Goal: Navigation & Orientation: Find specific page/section

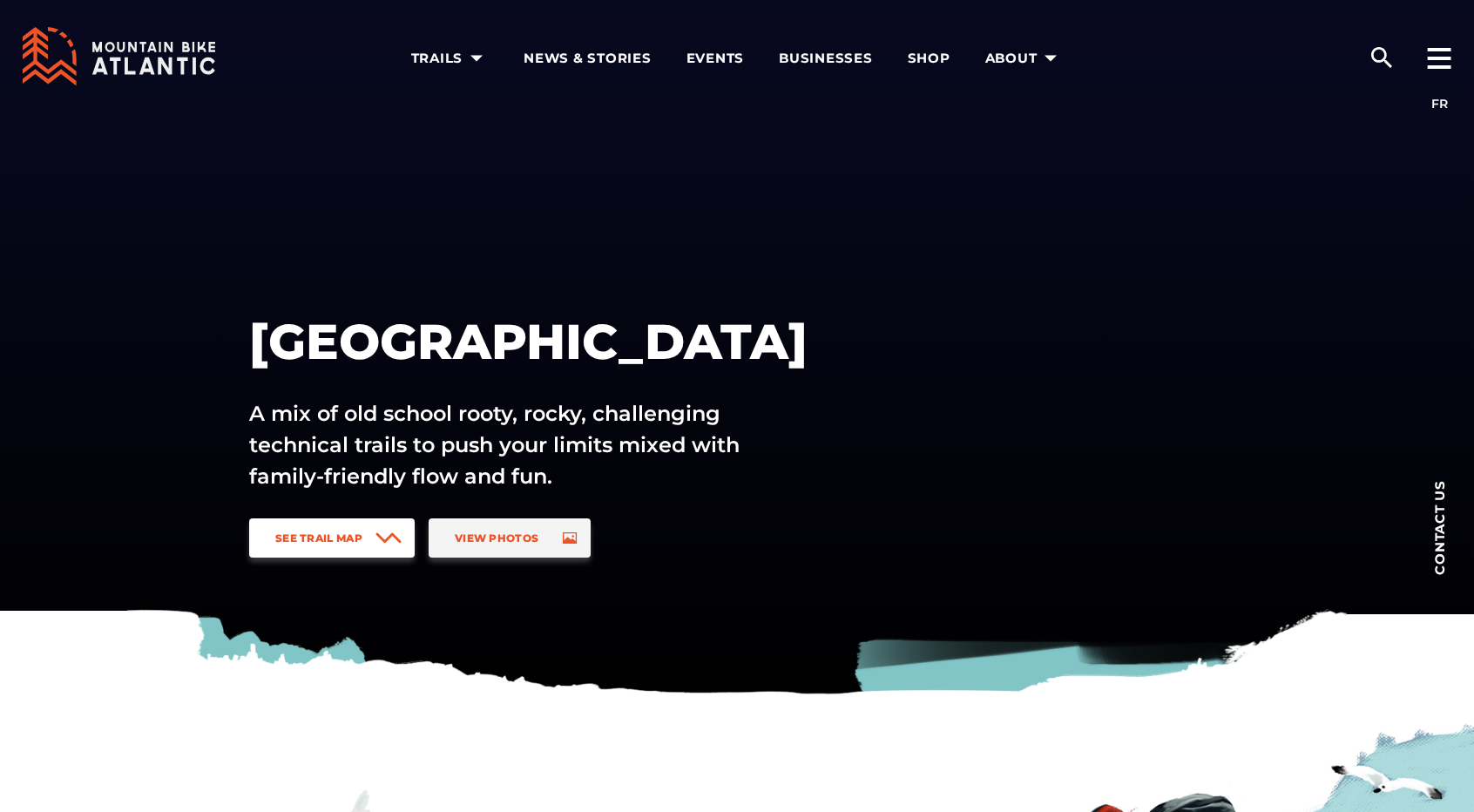
click at [323, 540] on span "See Trail Map" at bounding box center [319, 537] width 87 height 13
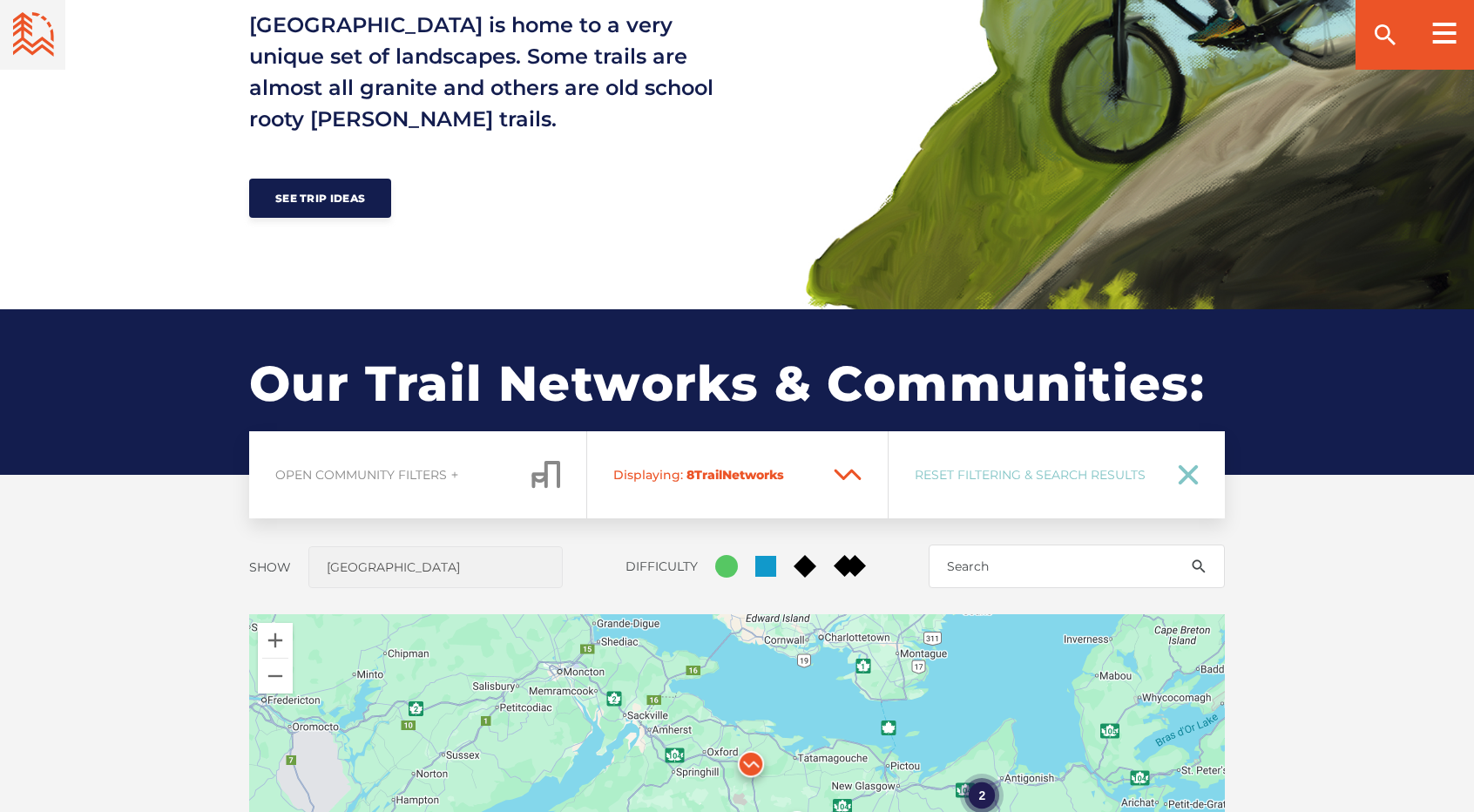
scroll to position [1290, 0]
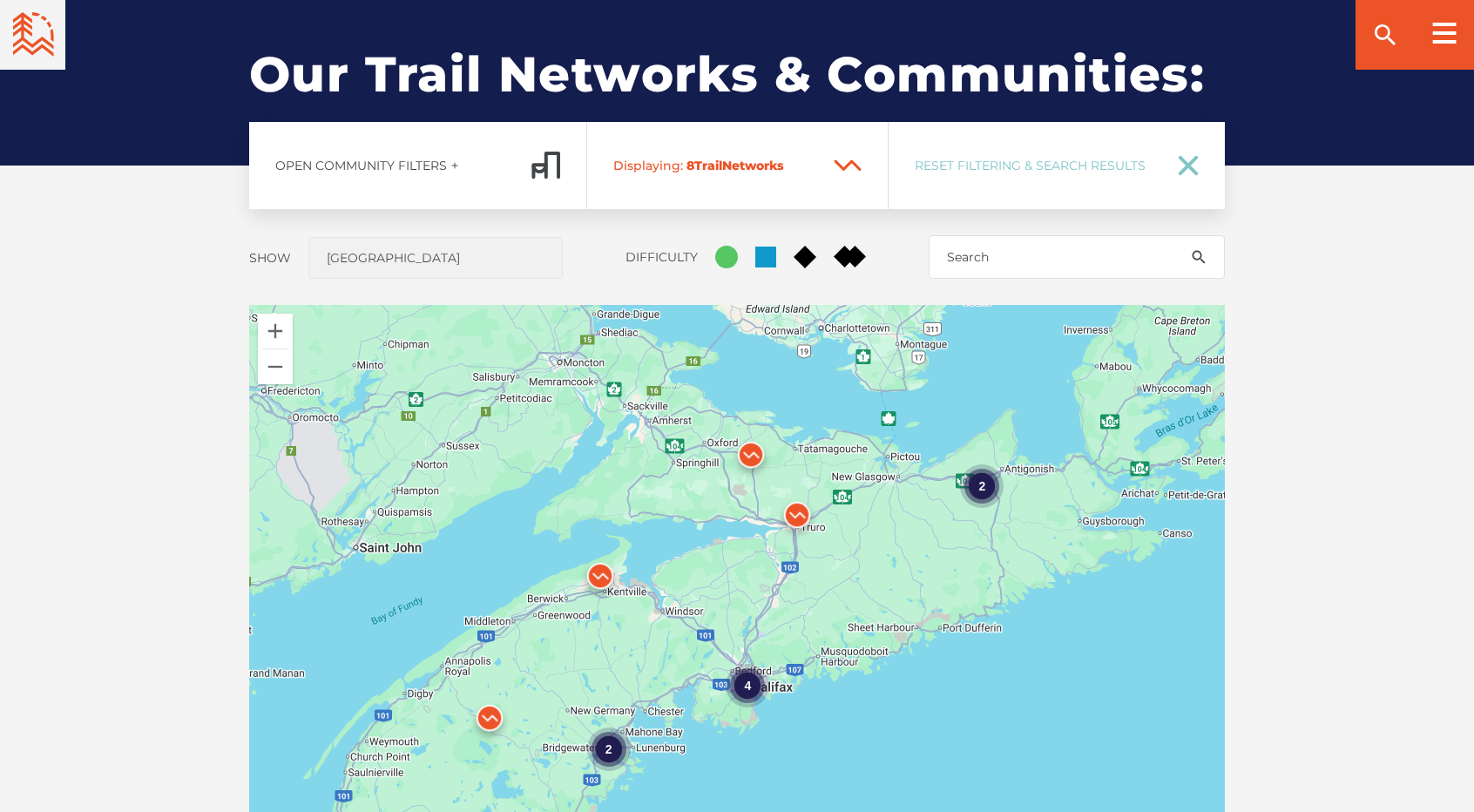
click at [750, 452] on img at bounding box center [751, 459] width 52 height 52
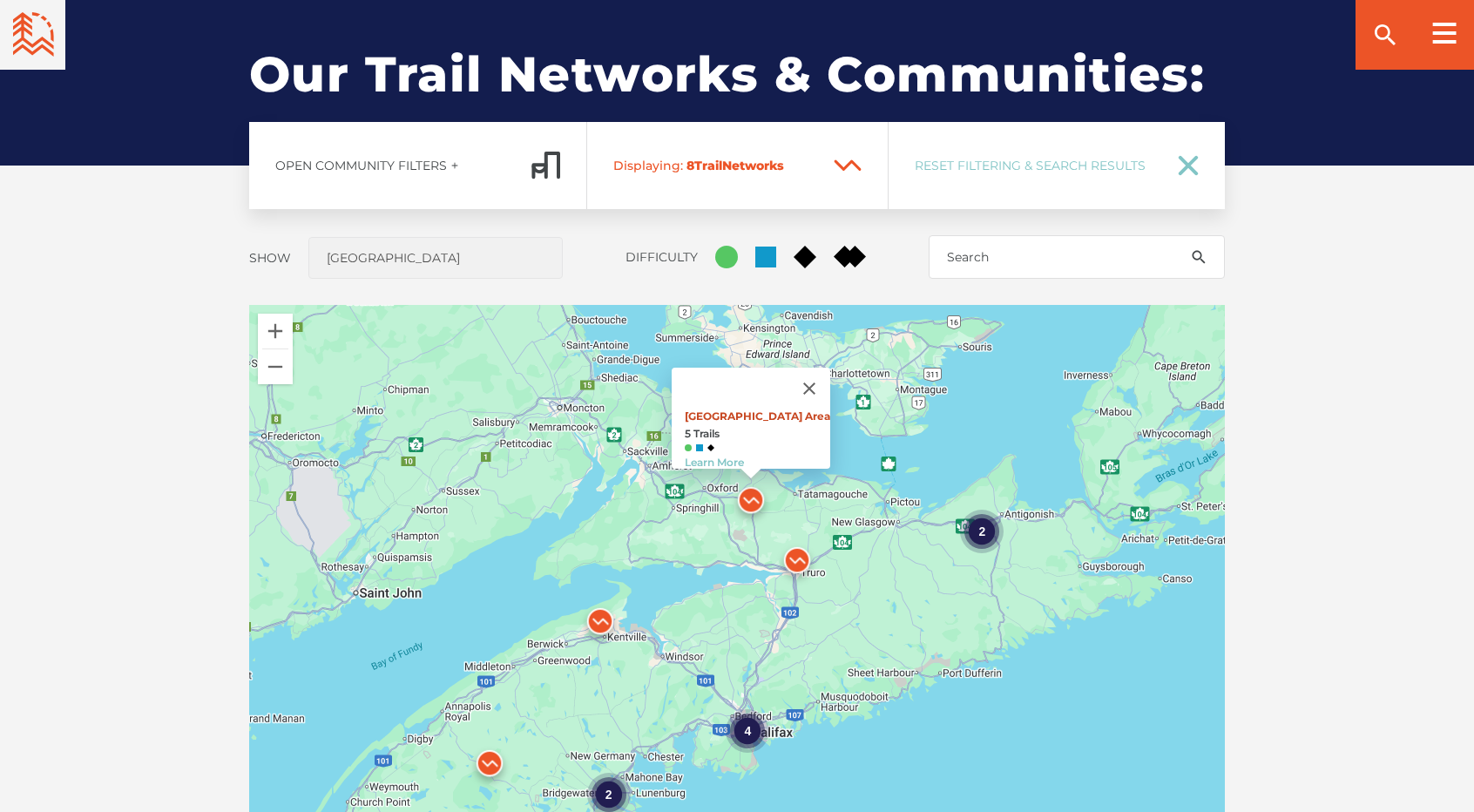
click at [749, 409] on link "[GEOGRAPHIC_DATA] Area" at bounding box center [757, 415] width 145 height 13
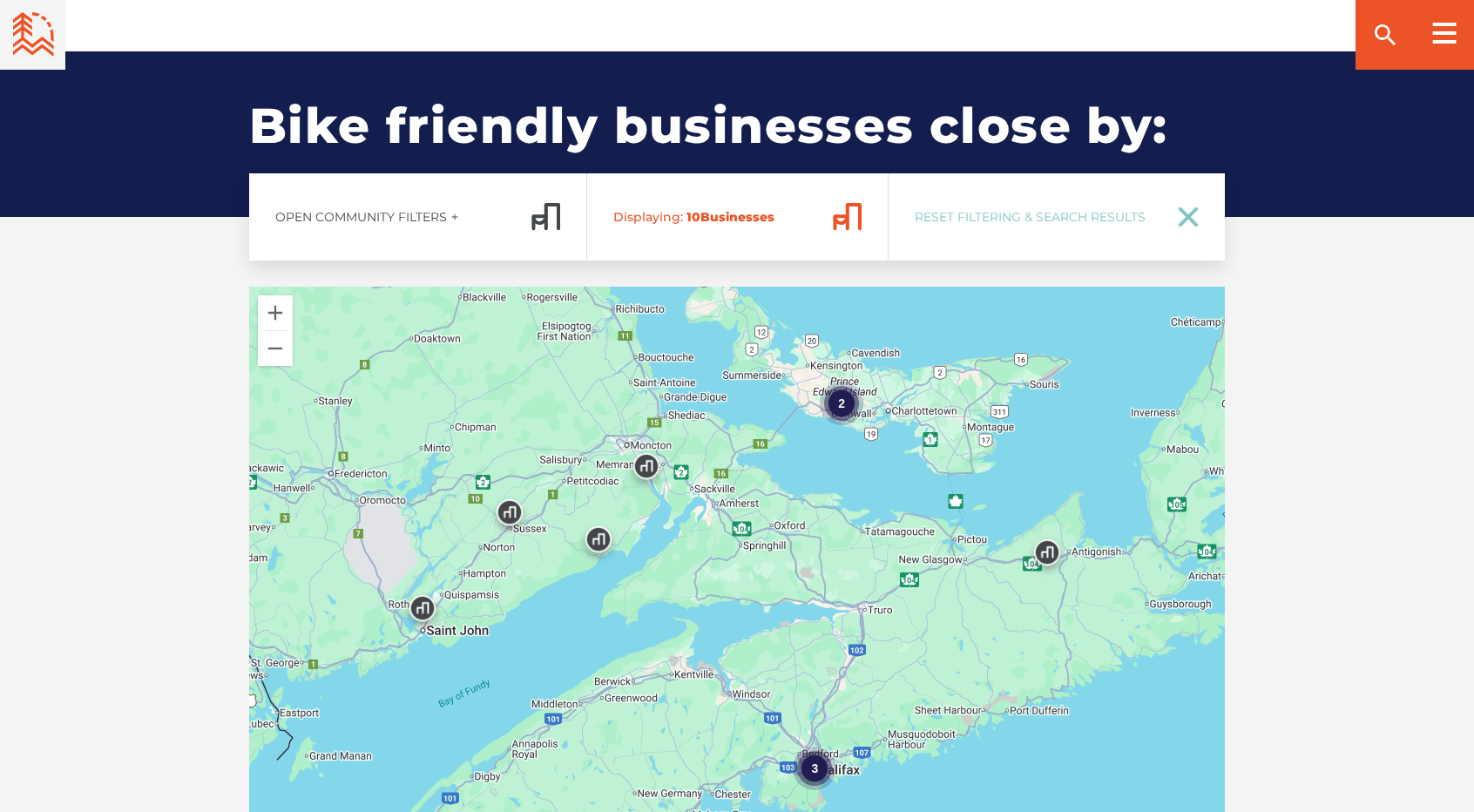
scroll to position [2701, 0]
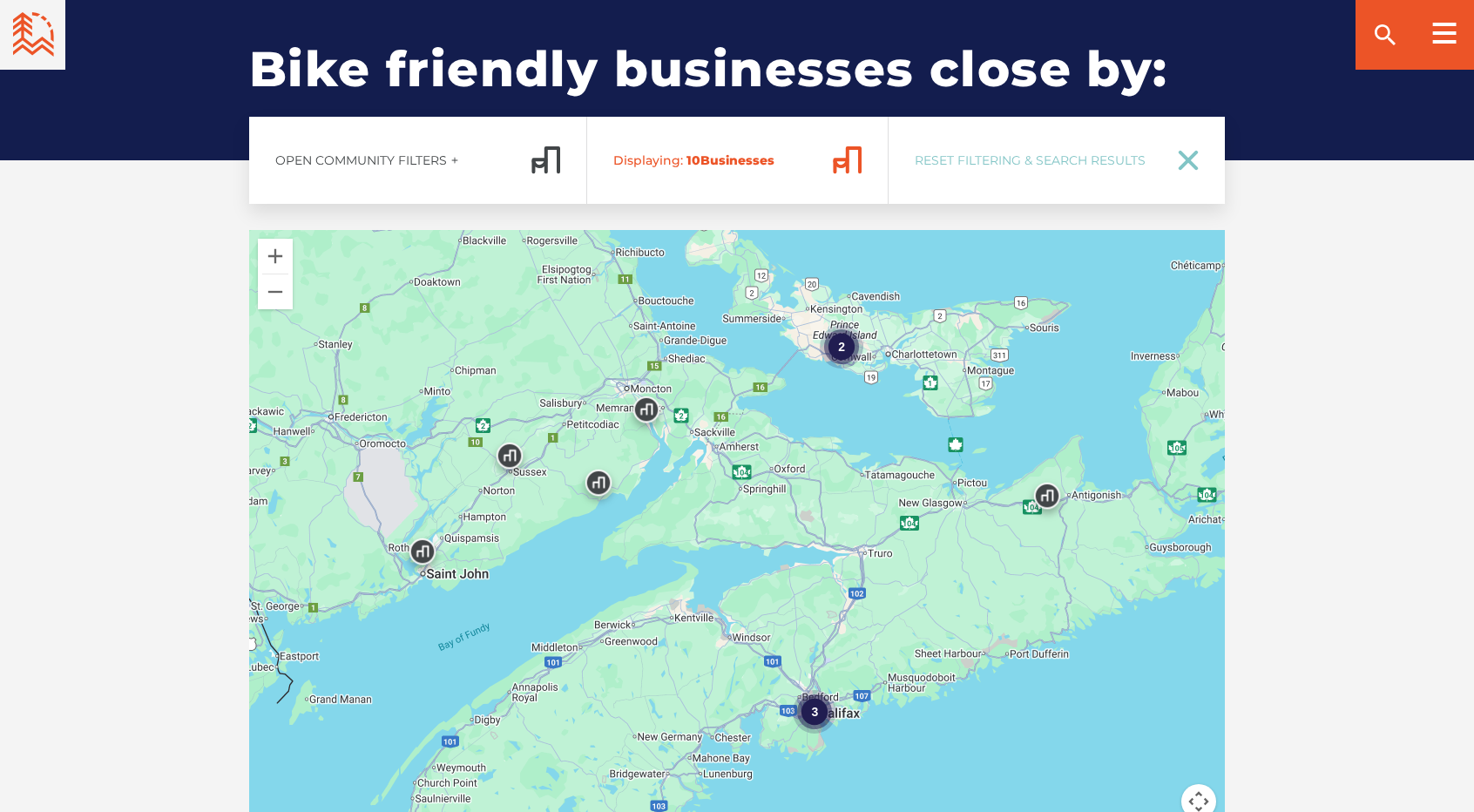
click at [644, 430] on img at bounding box center [647, 414] width 52 height 52
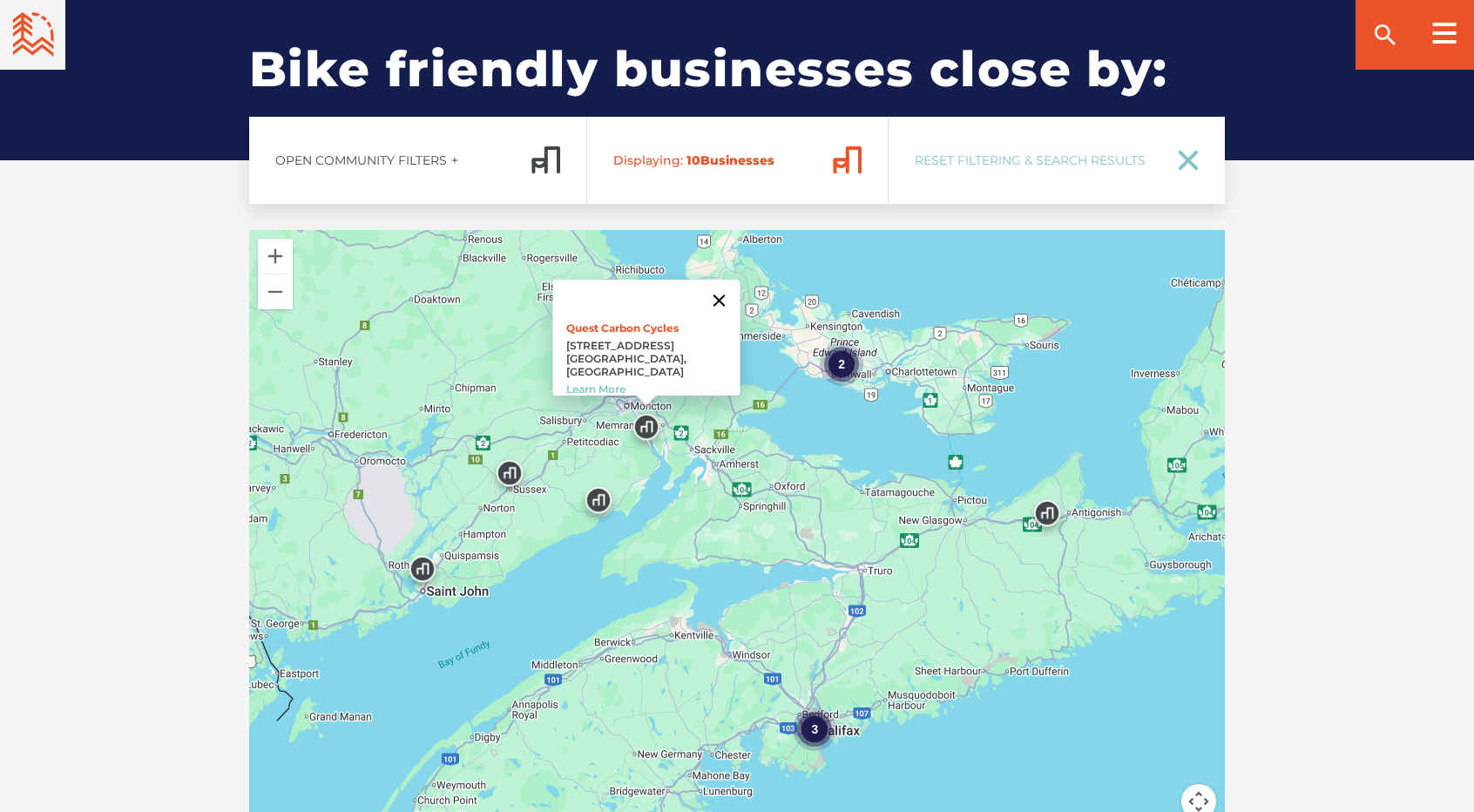
click at [719, 322] on button "Close" at bounding box center [720, 301] width 42 height 42
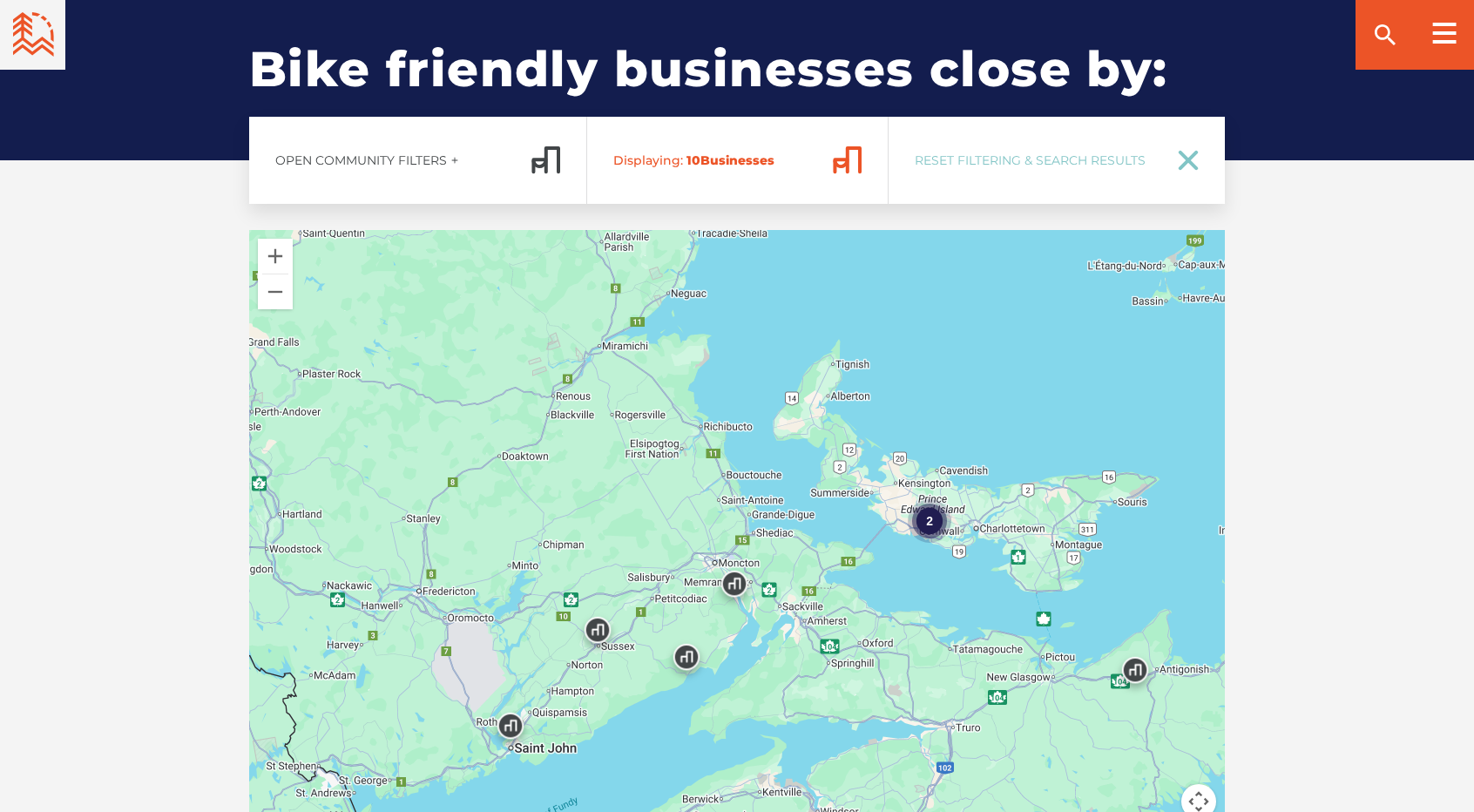
drag, startPoint x: 555, startPoint y: 435, endPoint x: 613, endPoint y: 572, distance: 148.8
click at [629, 571] on div "3 2" at bounding box center [737, 535] width 975 height 610
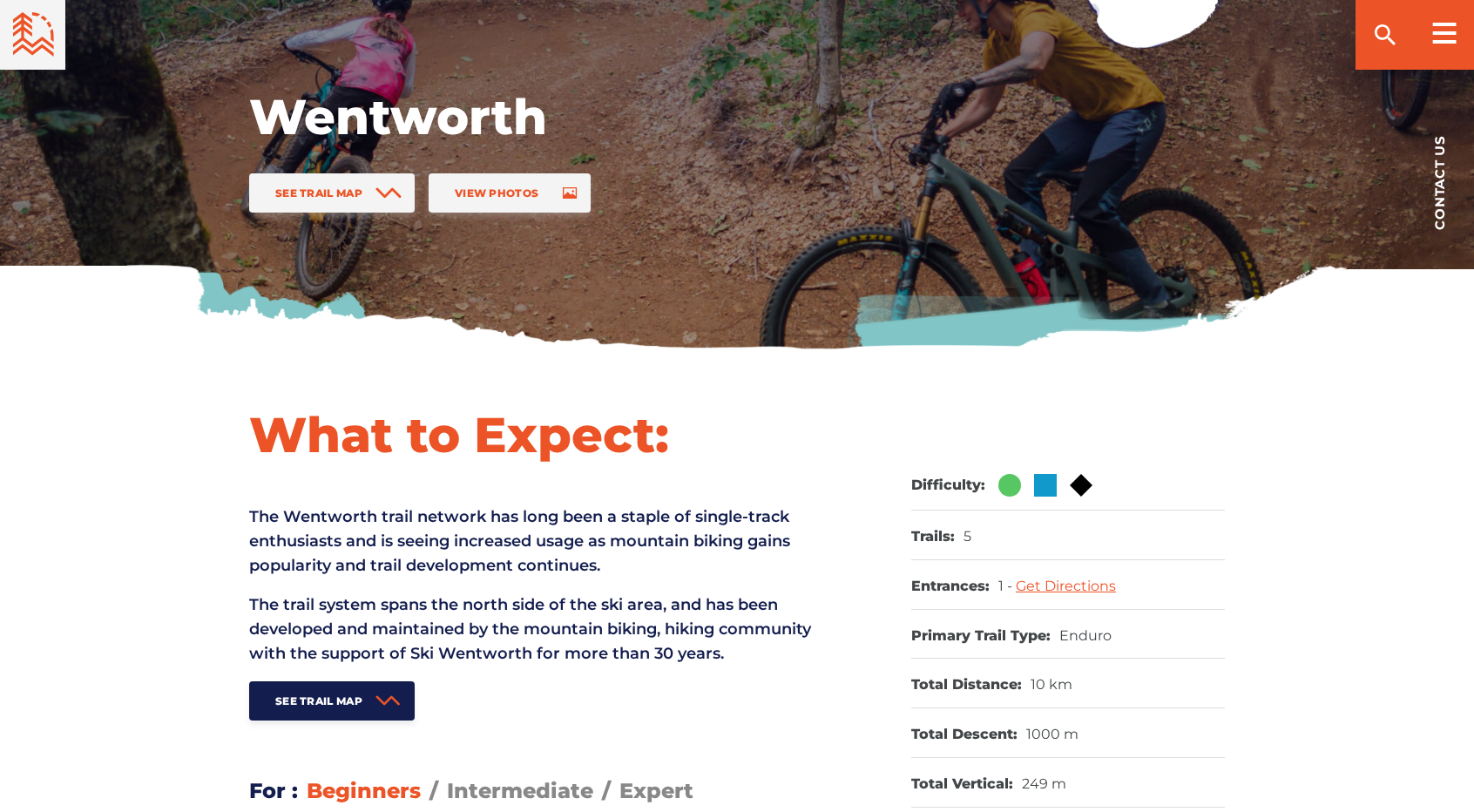
scroll to position [0, 0]
